Goal: Task Accomplishment & Management: Manage account settings

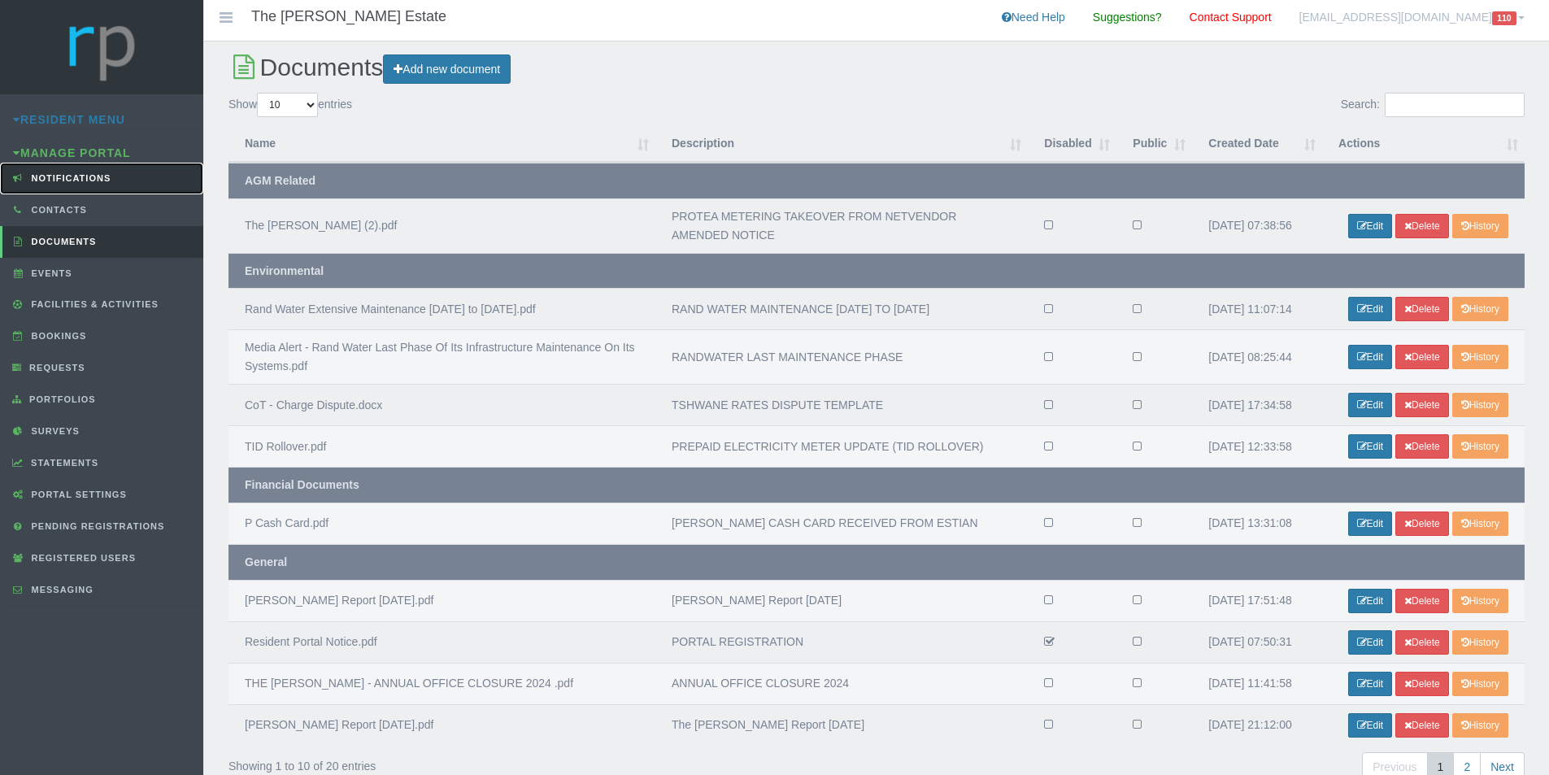
click at [92, 185] on link "Notifications" at bounding box center [101, 179] width 203 height 32
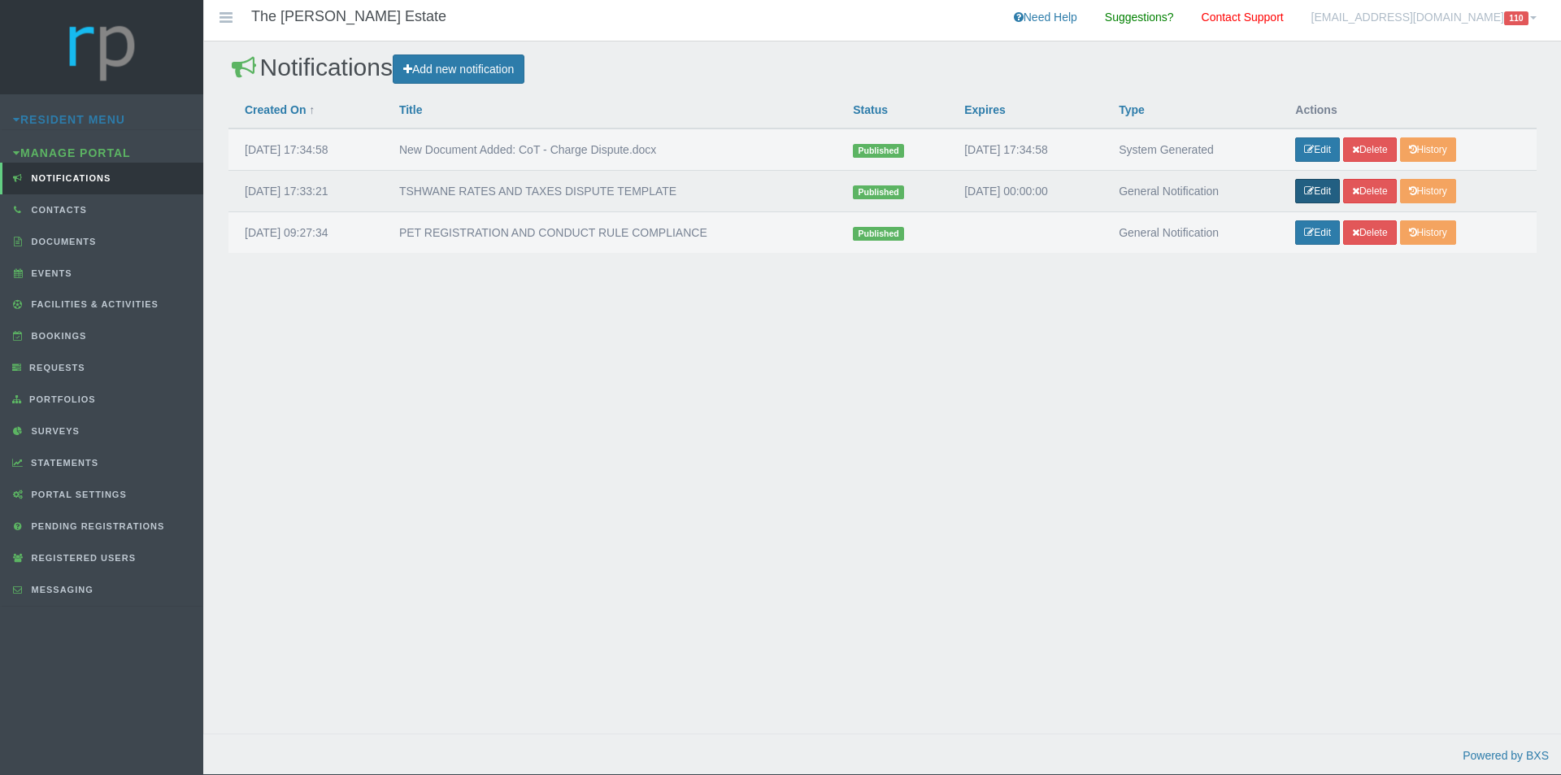
click at [1314, 195] on icon at bounding box center [1309, 191] width 10 height 10
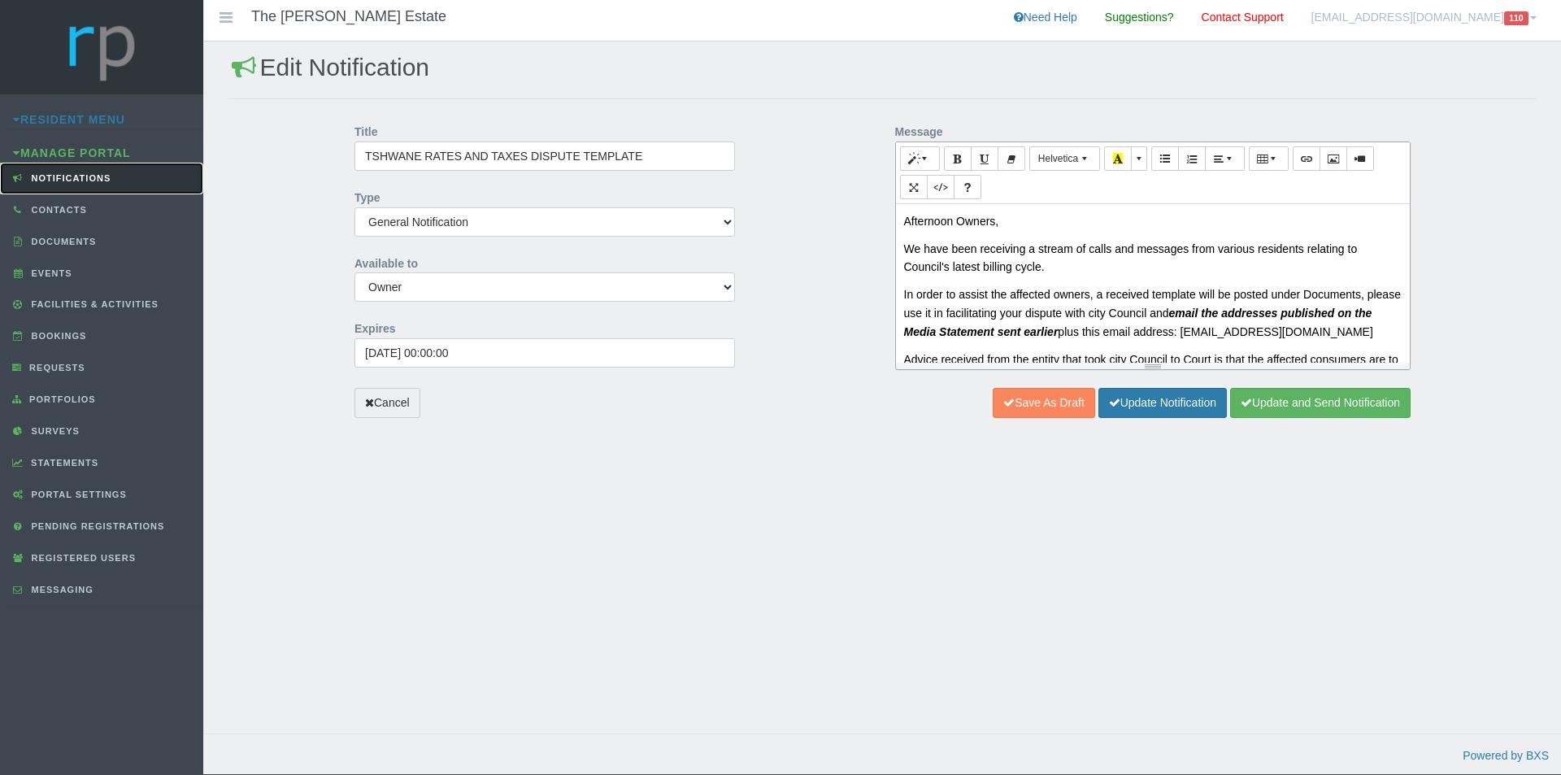
click at [72, 174] on span "Notifications" at bounding box center [70, 178] width 84 height 10
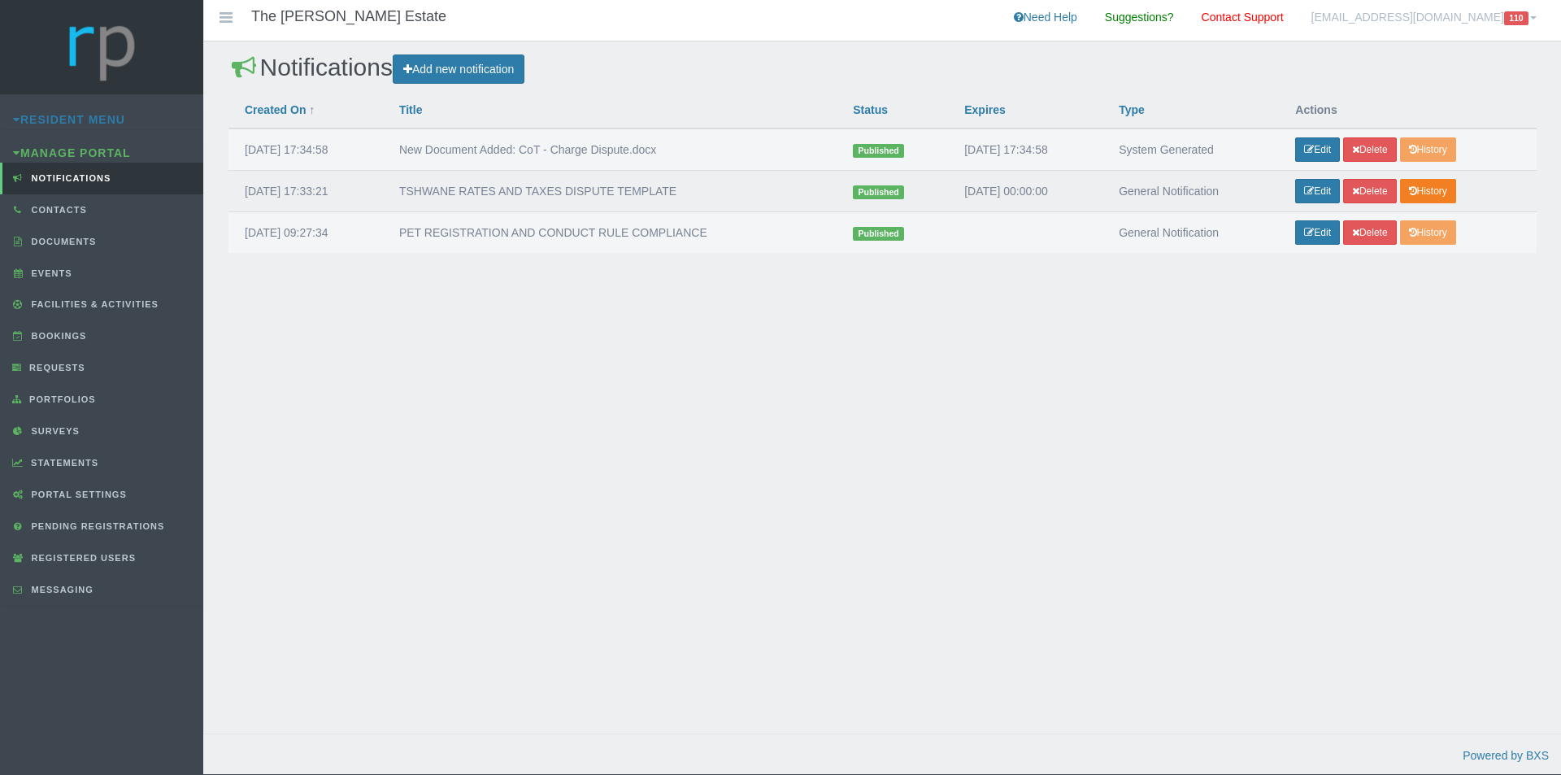
click at [1456, 197] on link "History" at bounding box center [1428, 191] width 56 height 24
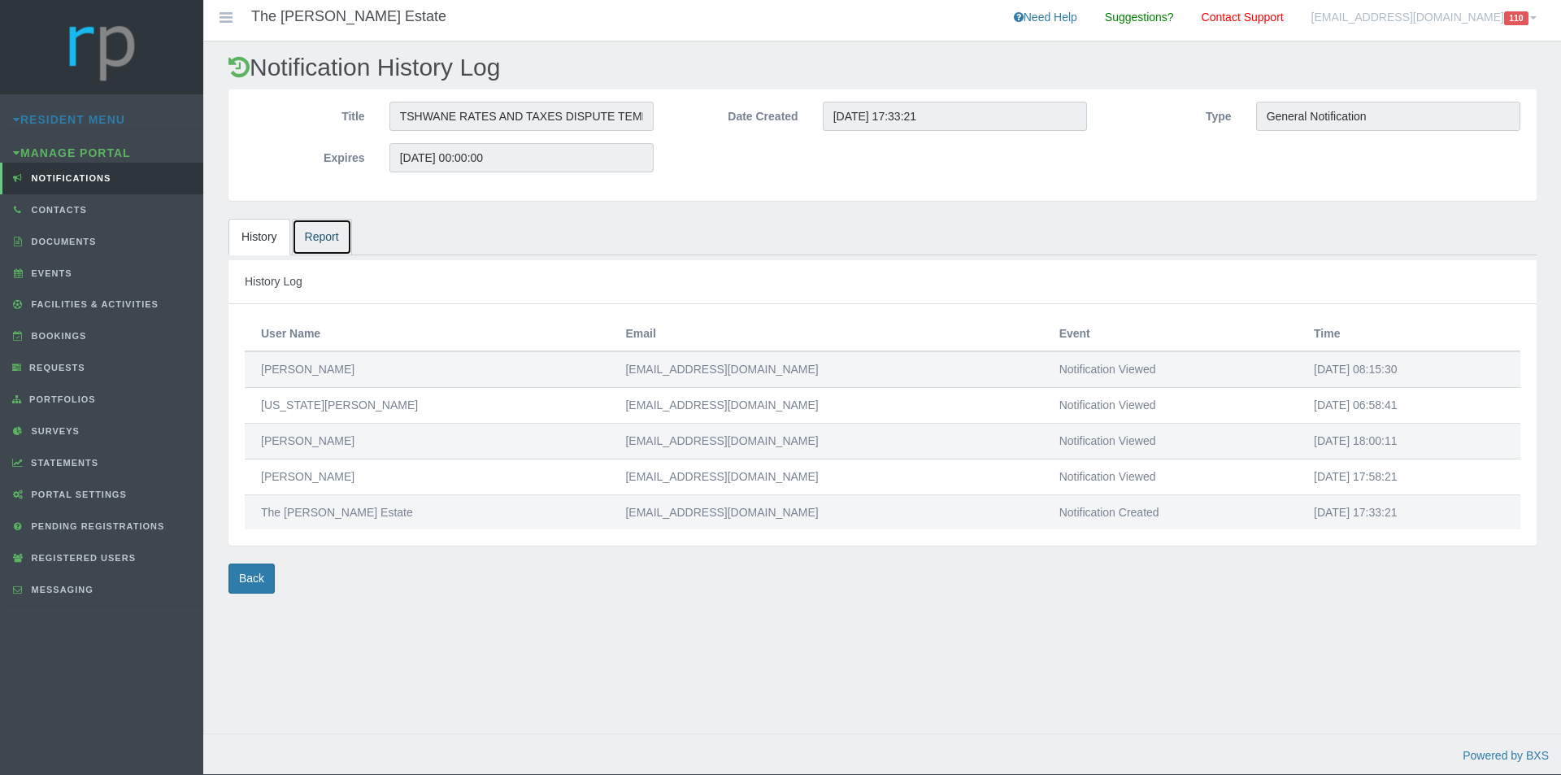
click at [326, 241] on link "Report" at bounding box center [322, 237] width 60 height 37
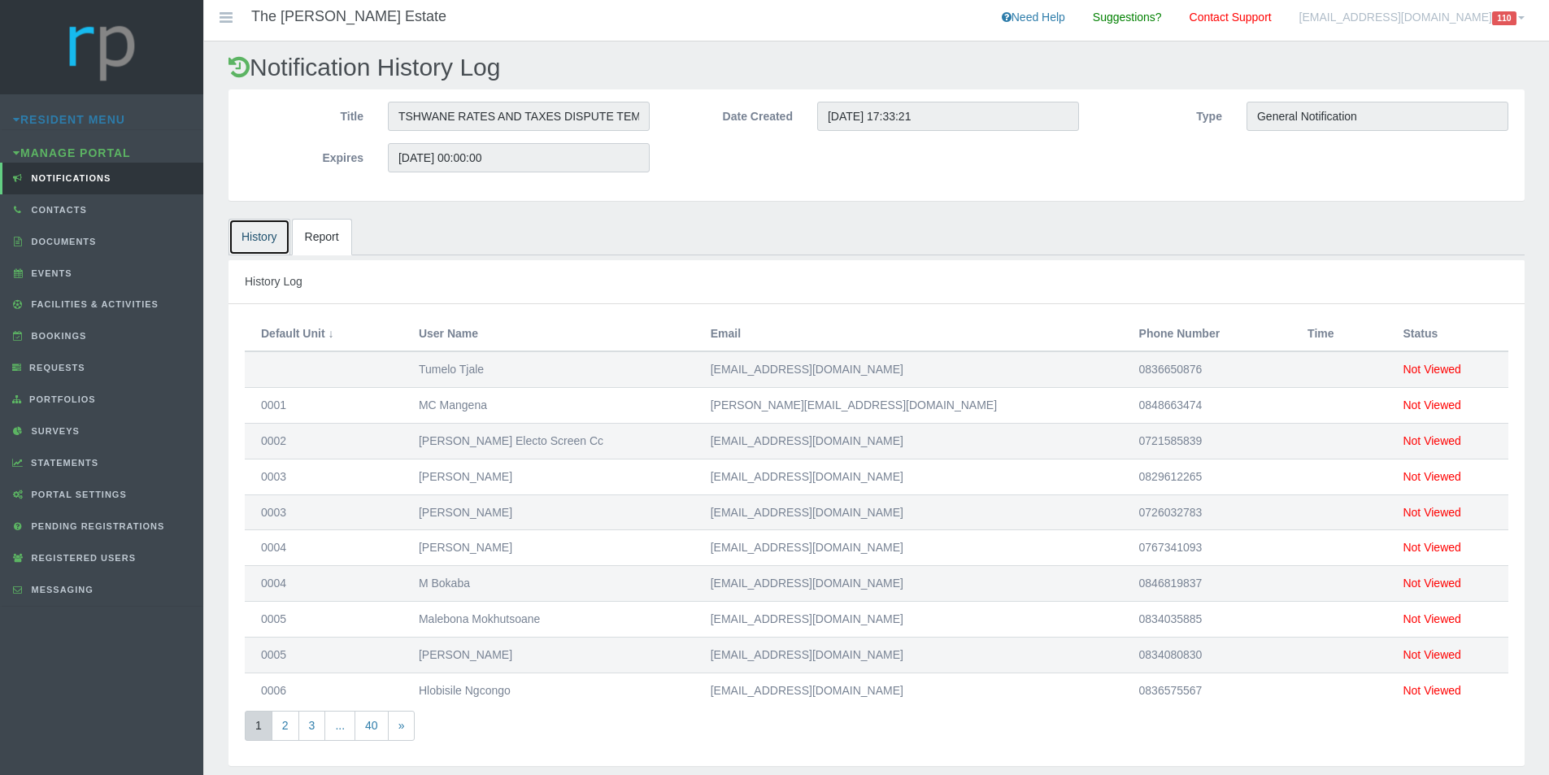
click at [268, 238] on link "History" at bounding box center [259, 237] width 62 height 37
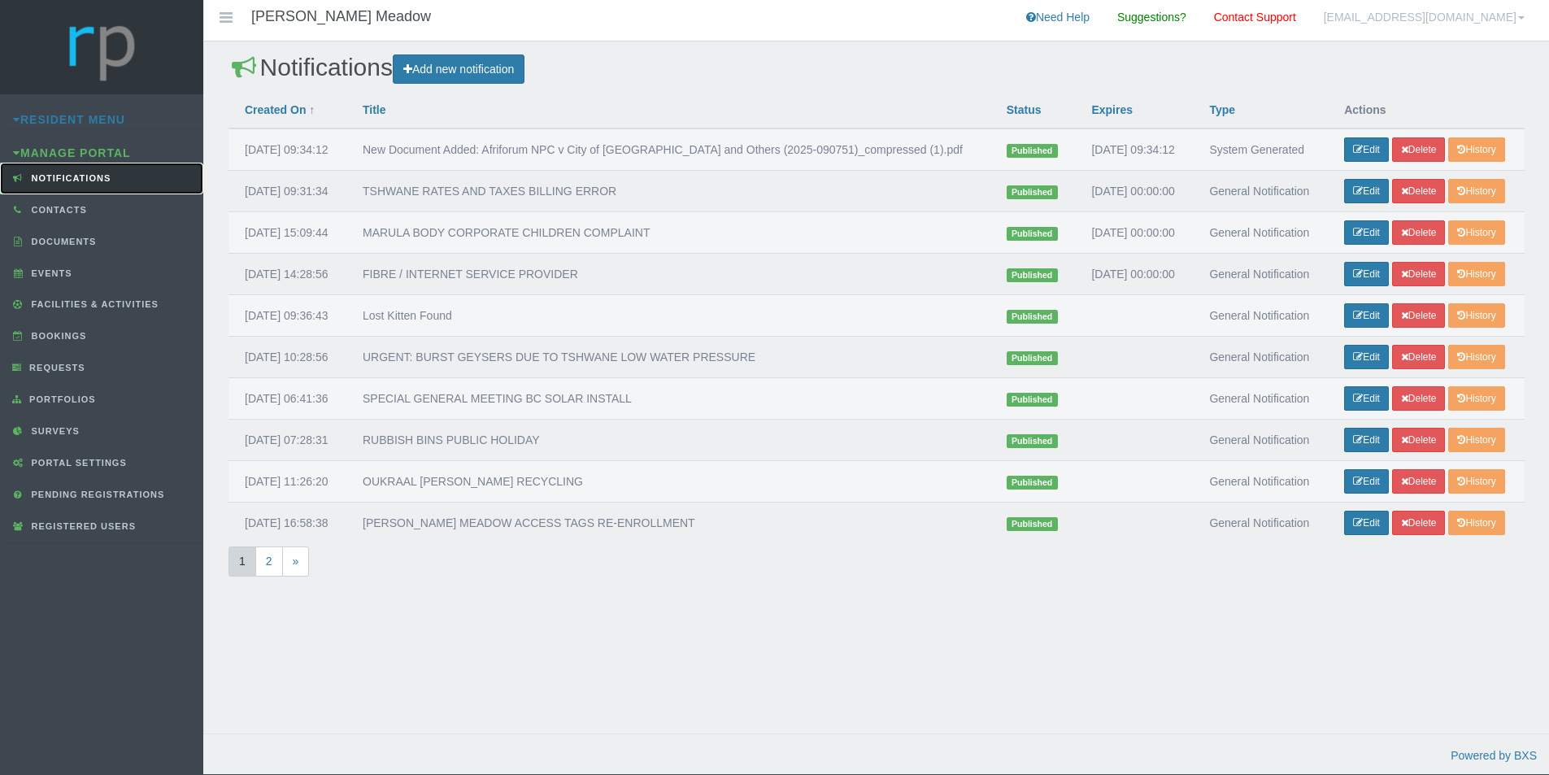
click at [67, 181] on span "Notifications" at bounding box center [70, 178] width 84 height 10
click at [1377, 203] on link "Edit" at bounding box center [1366, 191] width 45 height 24
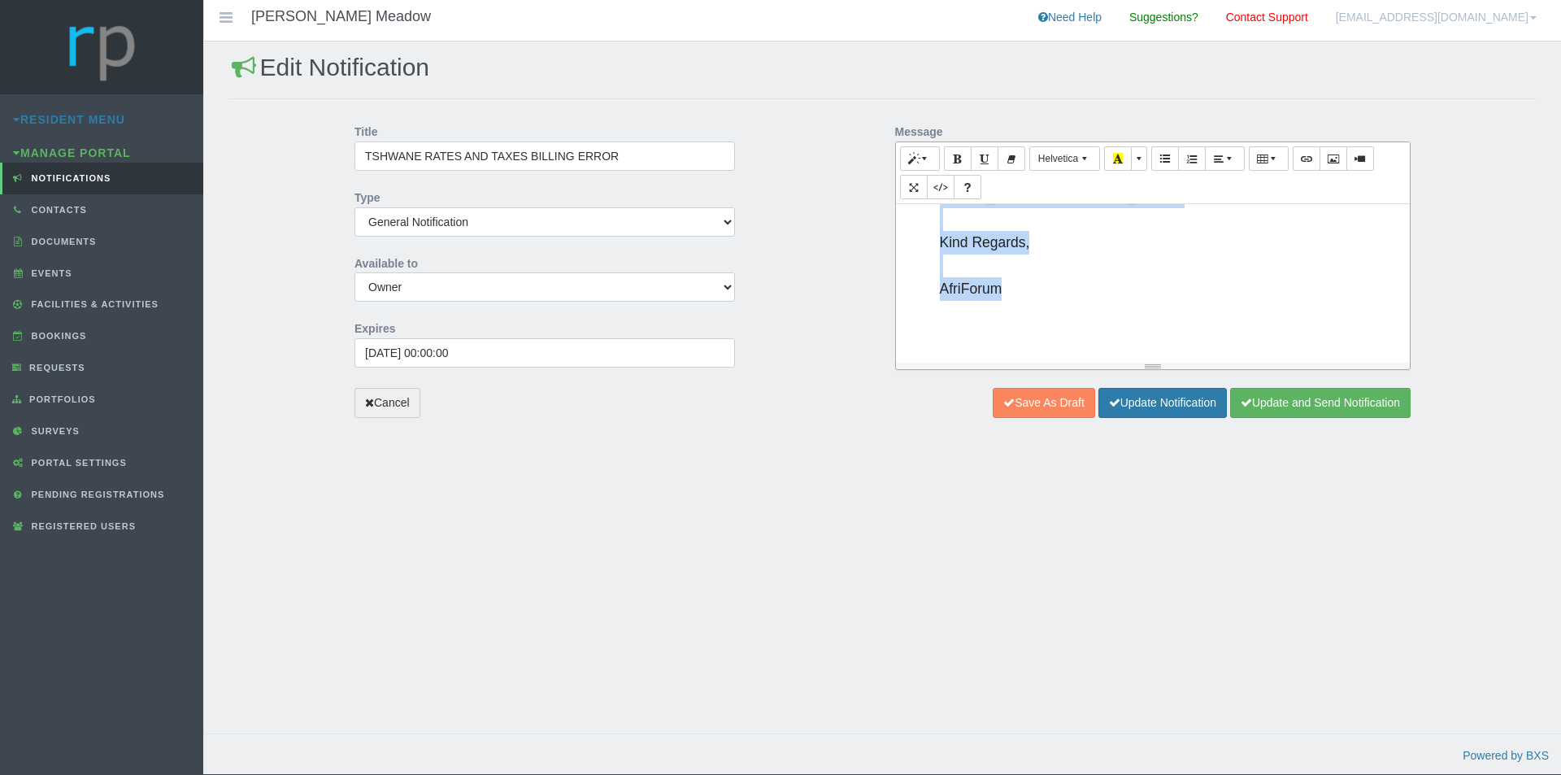
scroll to position [2139, 0]
drag, startPoint x: 906, startPoint y: 223, endPoint x: 1260, endPoint y: 354, distance: 377.9
click at [1260, 354] on div "Dear Owners, Latest update from Afriforum. What you need to know about the 'Cit…" at bounding box center [1153, 283] width 515 height 159
copy div "Lore Ipsumd, Sitame consec adip Elitseddo. Eius tem inci ut labo etdol mag 'Ali…"
